Goal: Navigation & Orientation: Find specific page/section

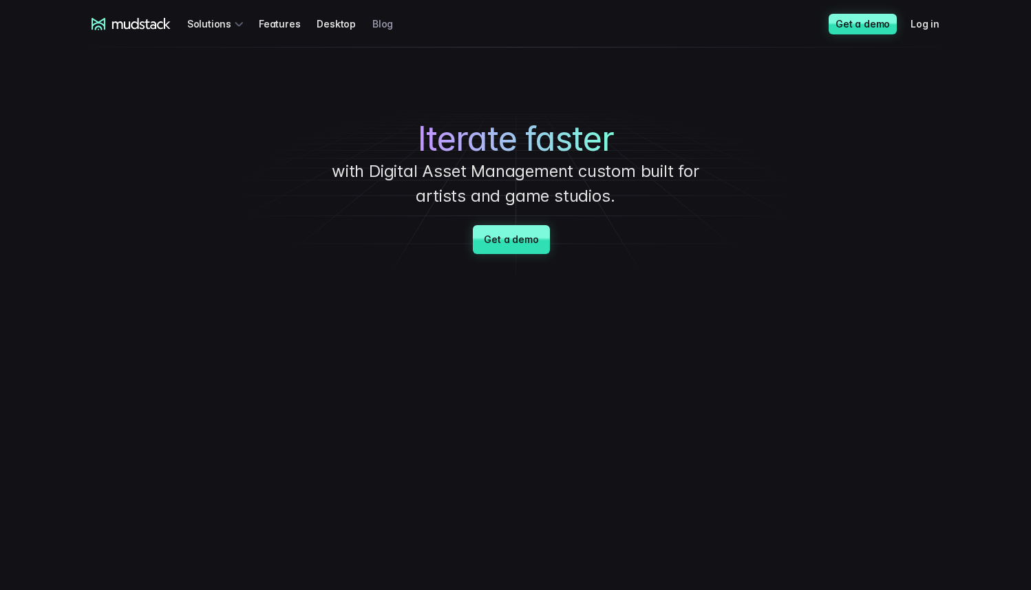
click at [372, 23] on link "Blog" at bounding box center [390, 23] width 37 height 25
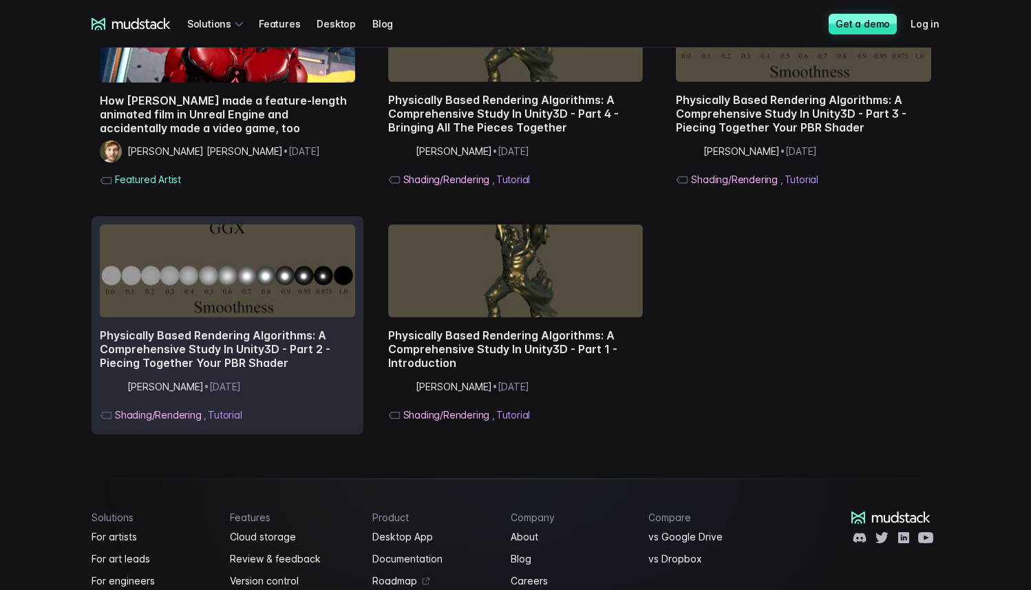
scroll to position [3297, 0]
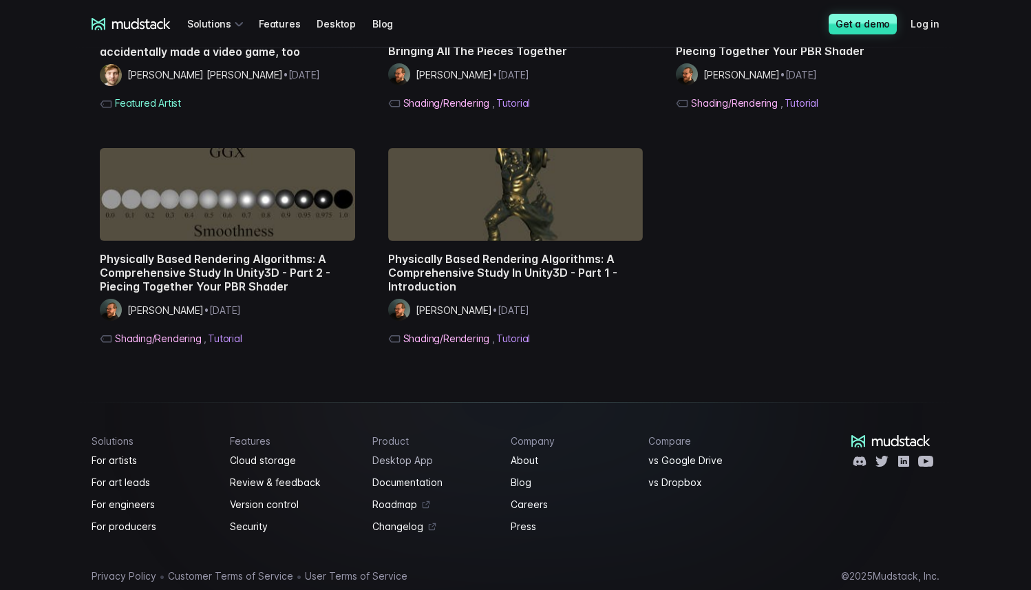
click at [390, 452] on link "Desktop App" at bounding box center [433, 460] width 122 height 17
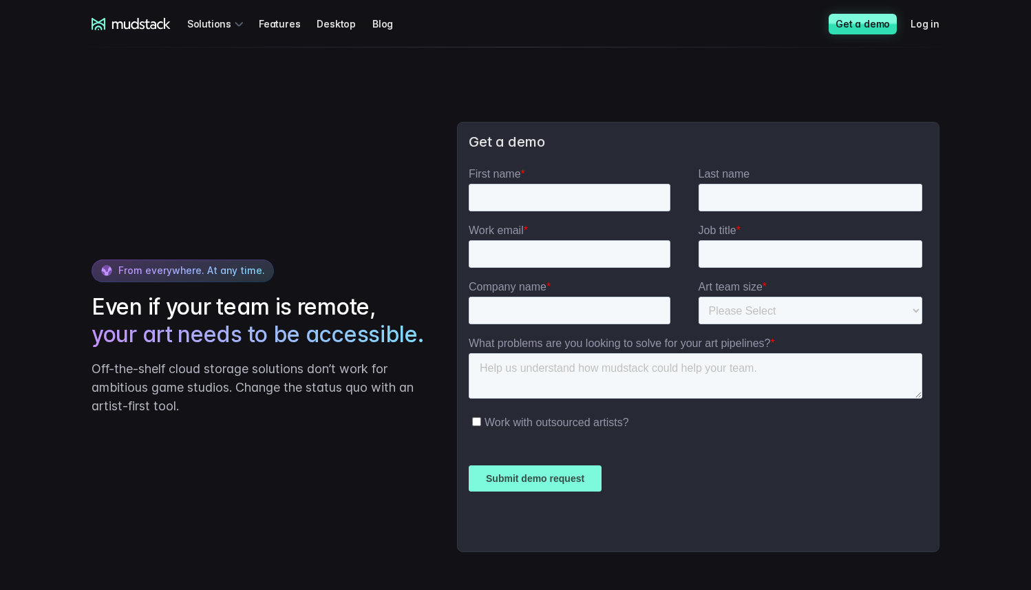
scroll to position [2698, 0]
